Goal: Find specific page/section: Find specific page/section

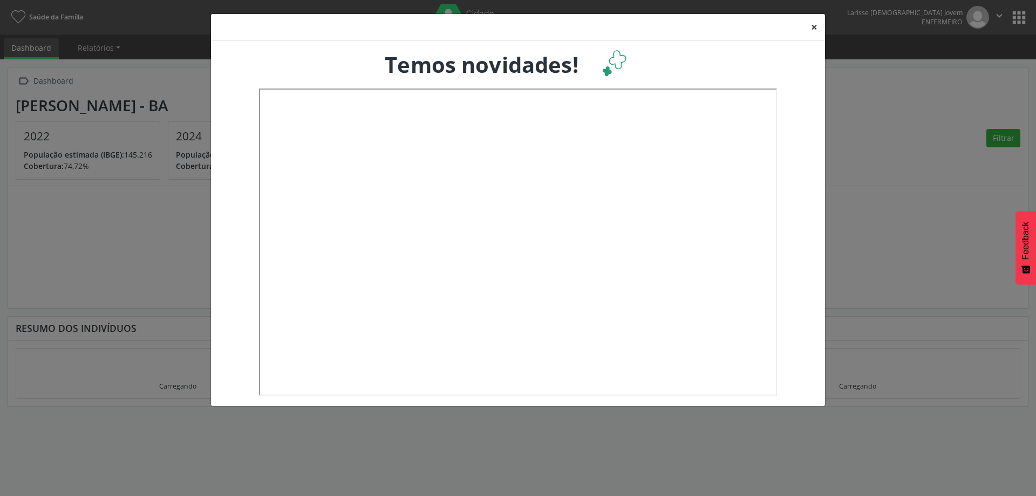
click at [813, 21] on button "×" at bounding box center [815, 27] width 22 height 26
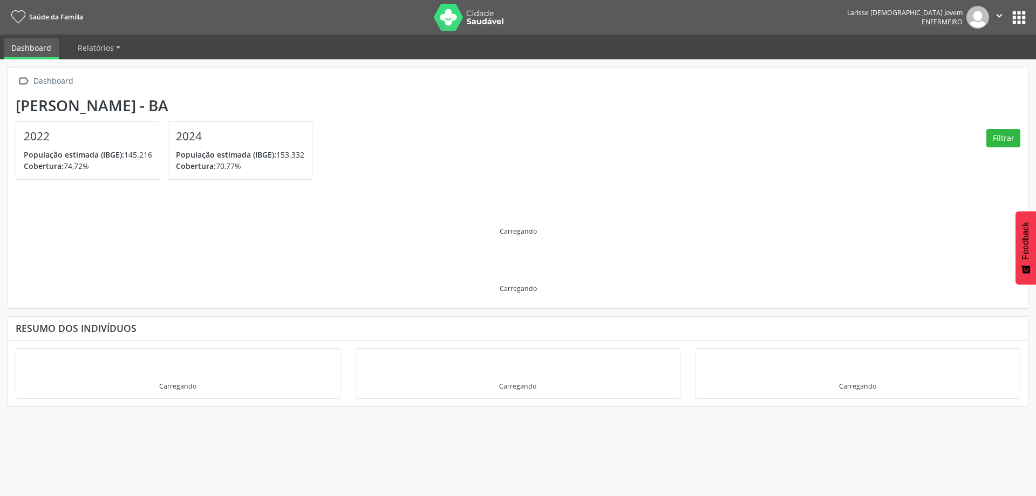
click at [1022, 13] on button "apps" at bounding box center [1019, 17] width 19 height 19
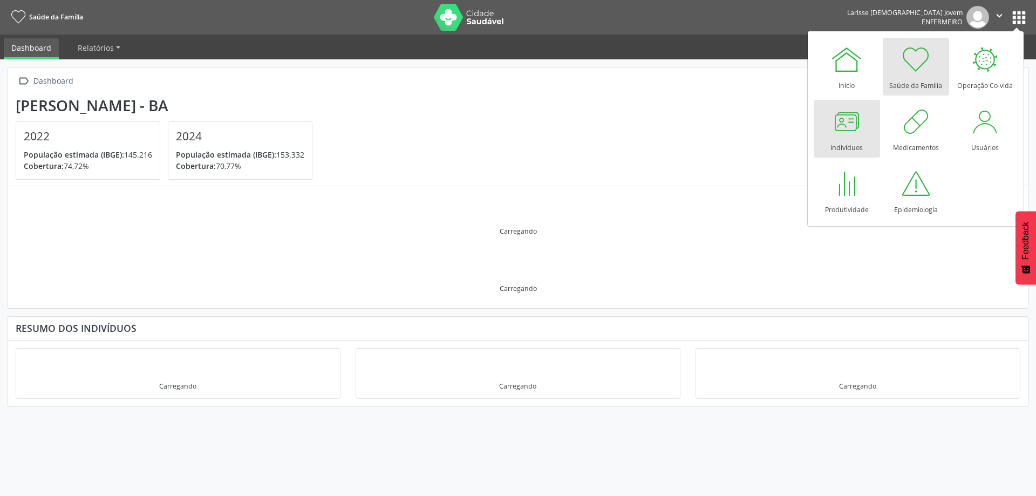
click at [854, 122] on div at bounding box center [847, 121] width 32 height 32
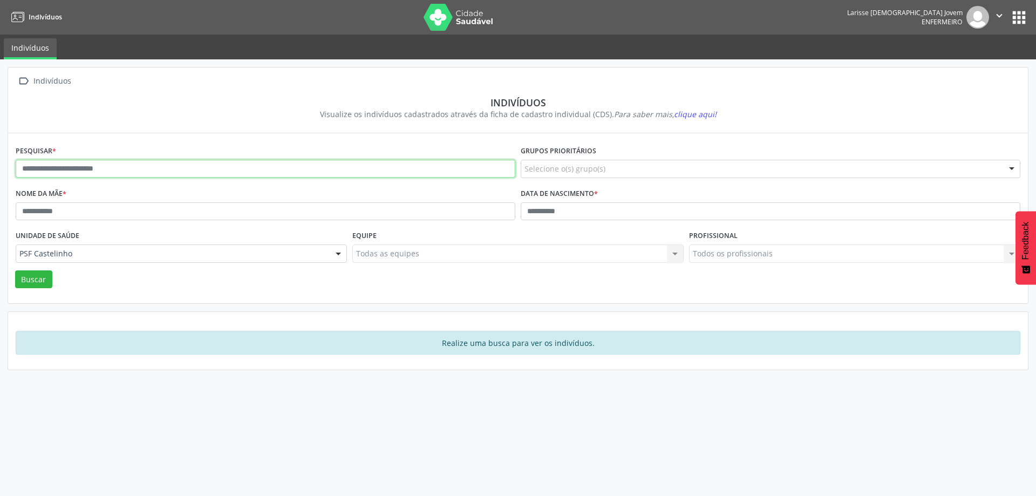
click at [83, 172] on input "text" at bounding box center [266, 169] width 500 height 18
type input "**********"
click at [15, 270] on button "Buscar" at bounding box center [33, 279] width 37 height 18
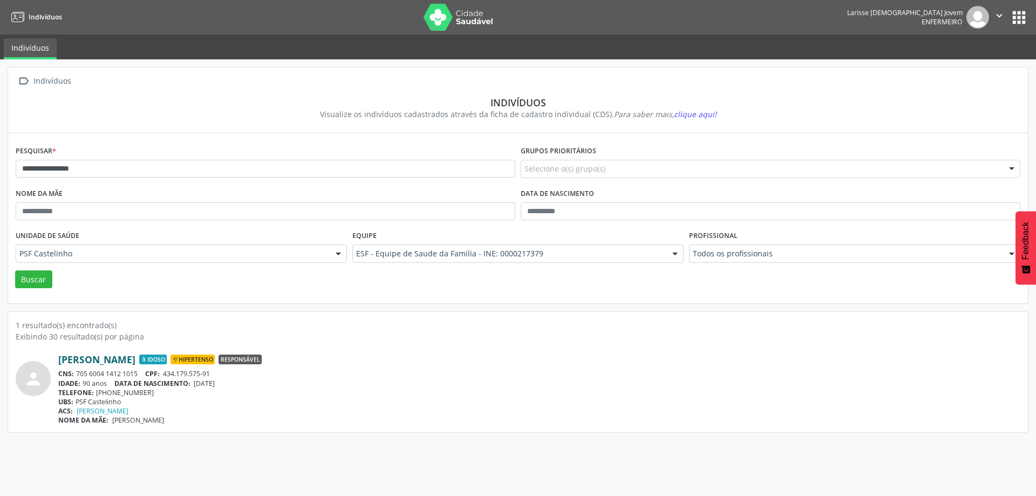
click at [135, 365] on link "Madalena Ferreira de Oliveira" at bounding box center [96, 359] width 77 height 12
